Goal: Find specific page/section: Find specific page/section

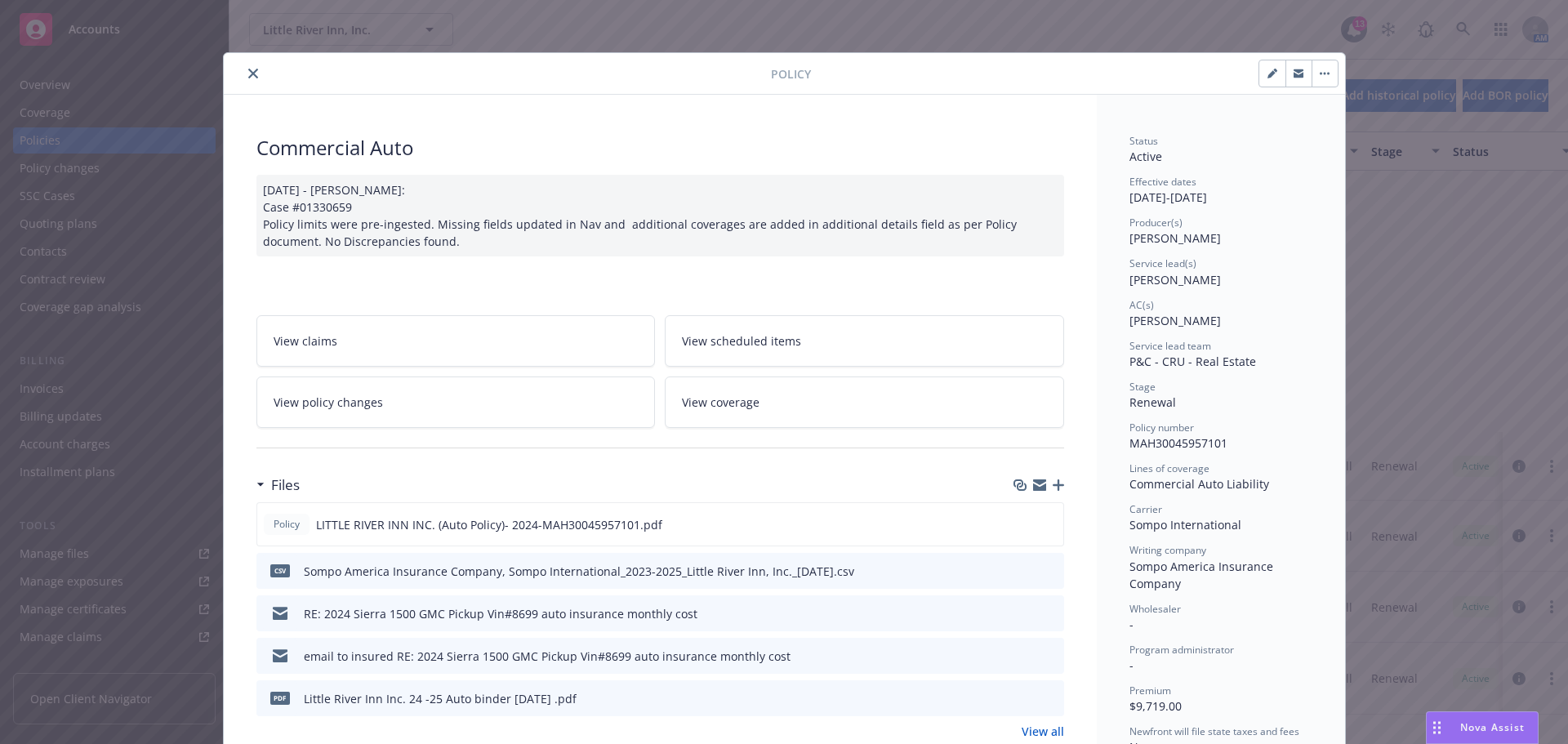
scroll to position [327, 0]
click at [247, 67] on button "close" at bounding box center [253, 74] width 20 height 20
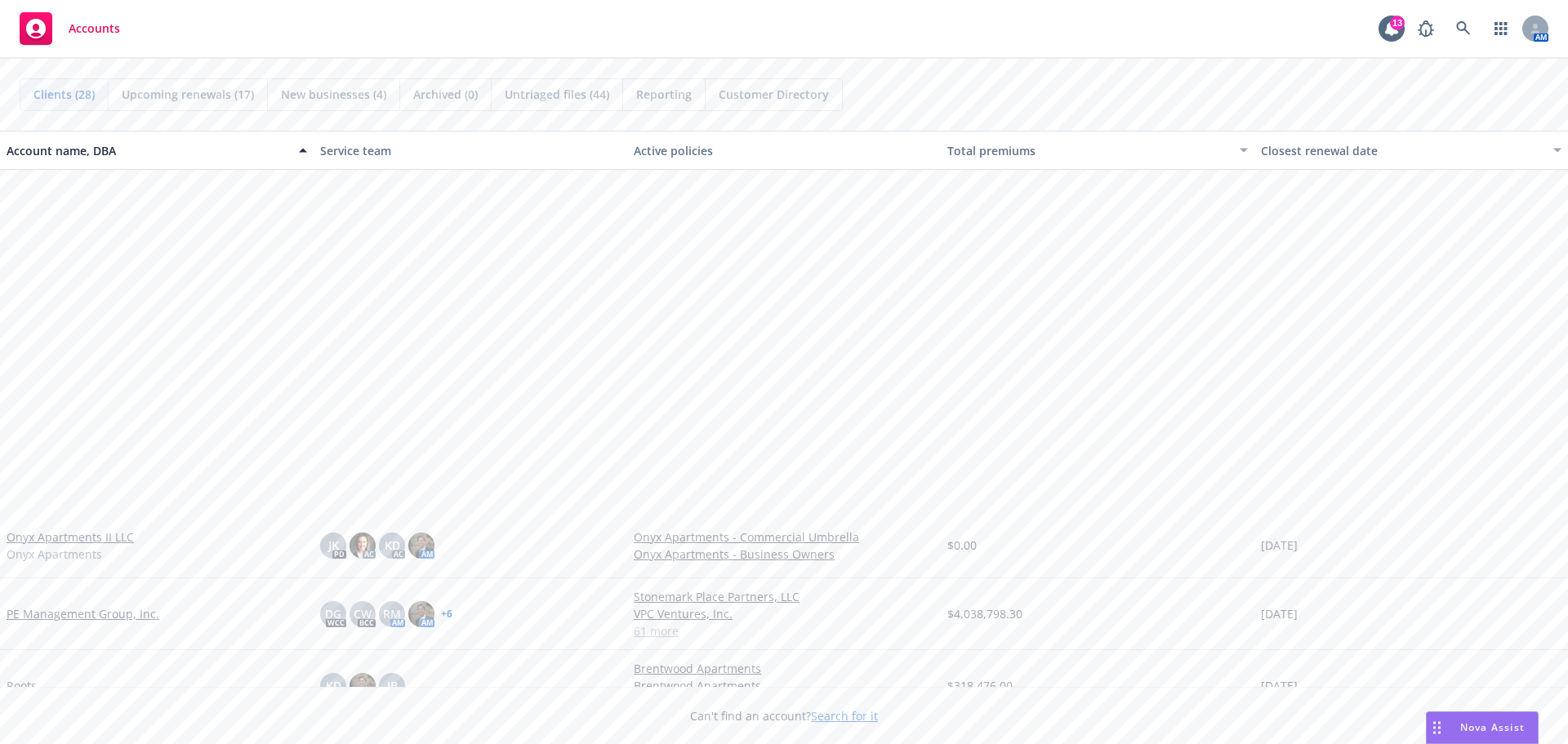
scroll to position [1307, 0]
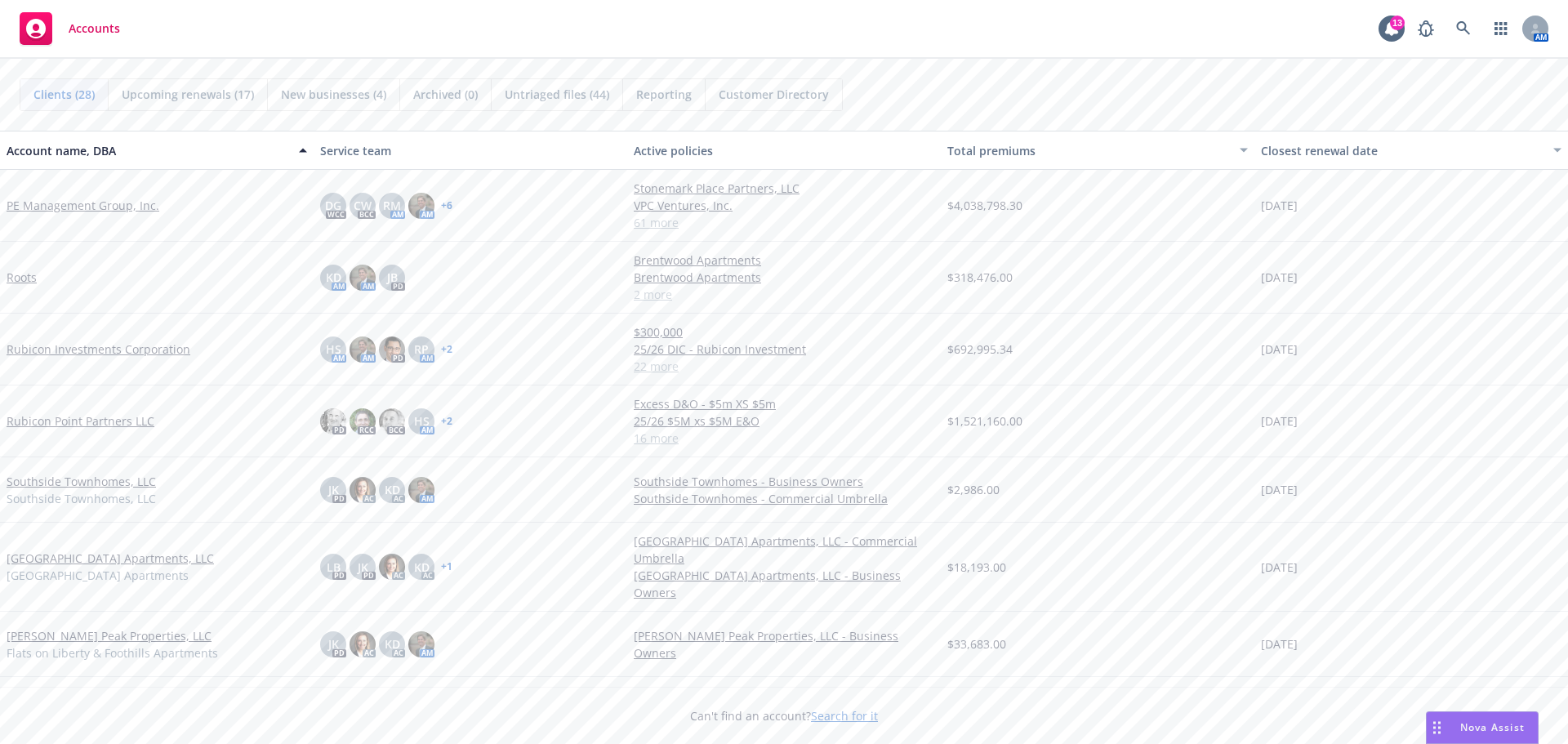
click at [20, 281] on link "Roots" at bounding box center [21, 277] width 30 height 17
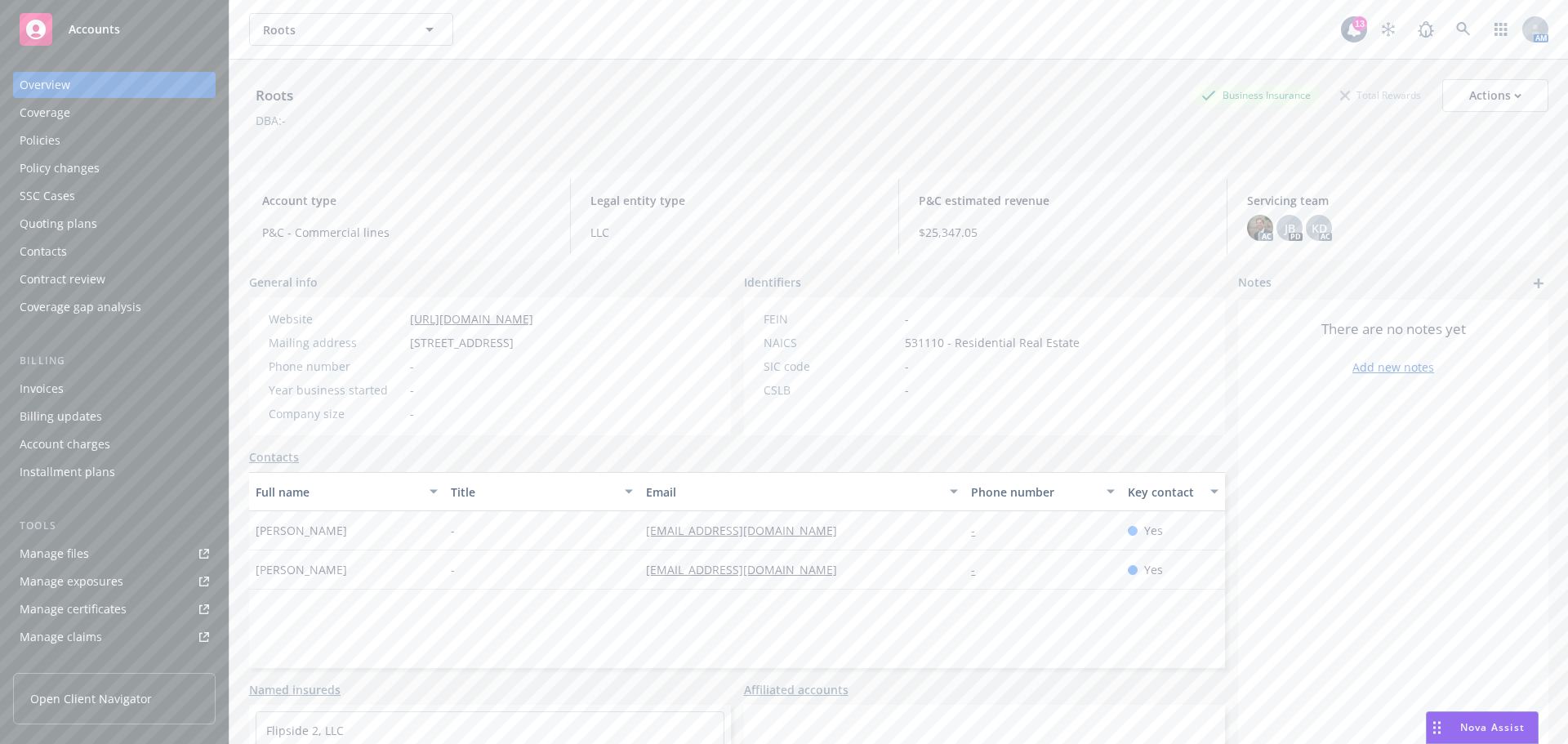
click at [84, 146] on div "Policies" at bounding box center [114, 140] width 189 height 26
